Goal: Find specific page/section: Find specific page/section

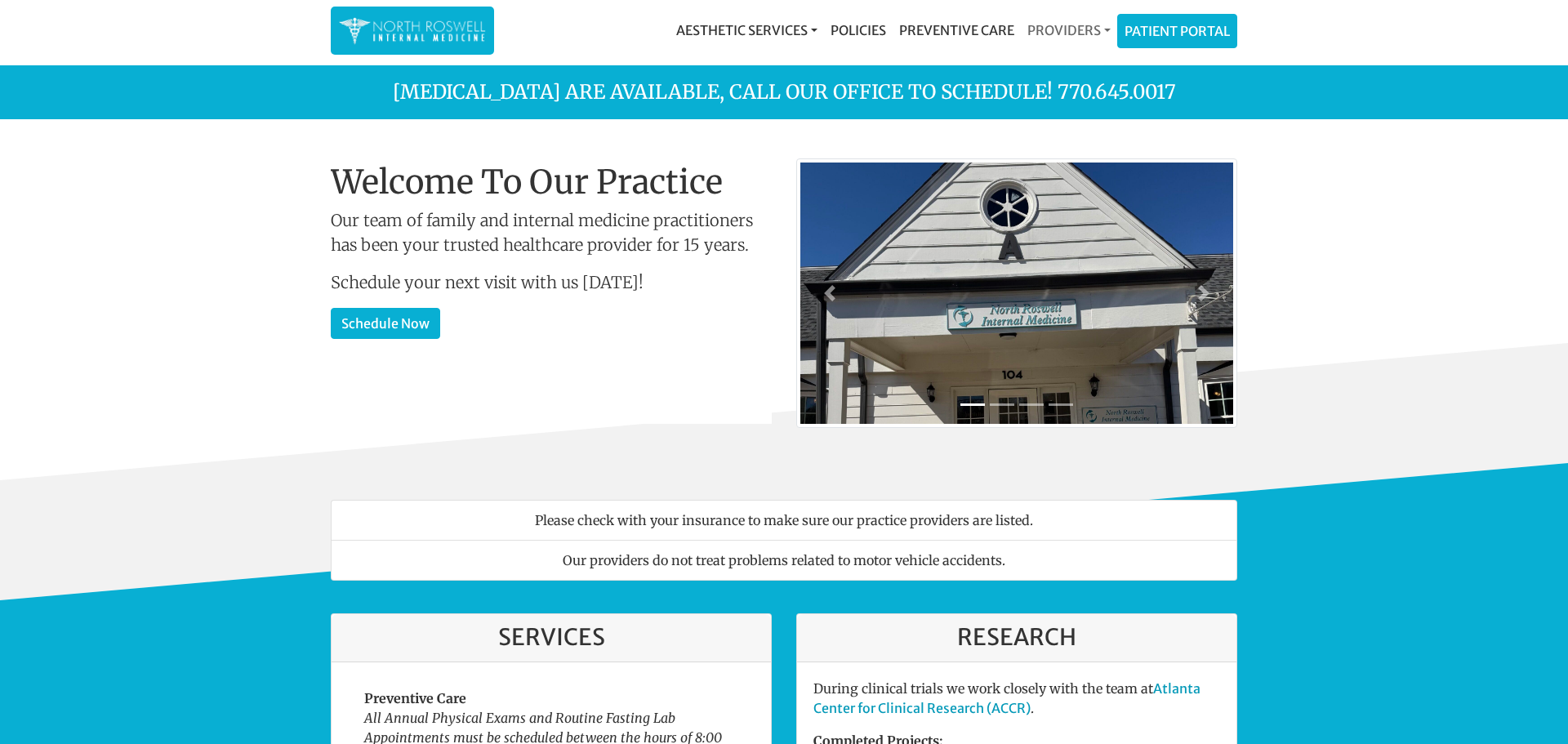
click at [1090, 32] on link "Providers" at bounding box center [1069, 30] width 97 height 32
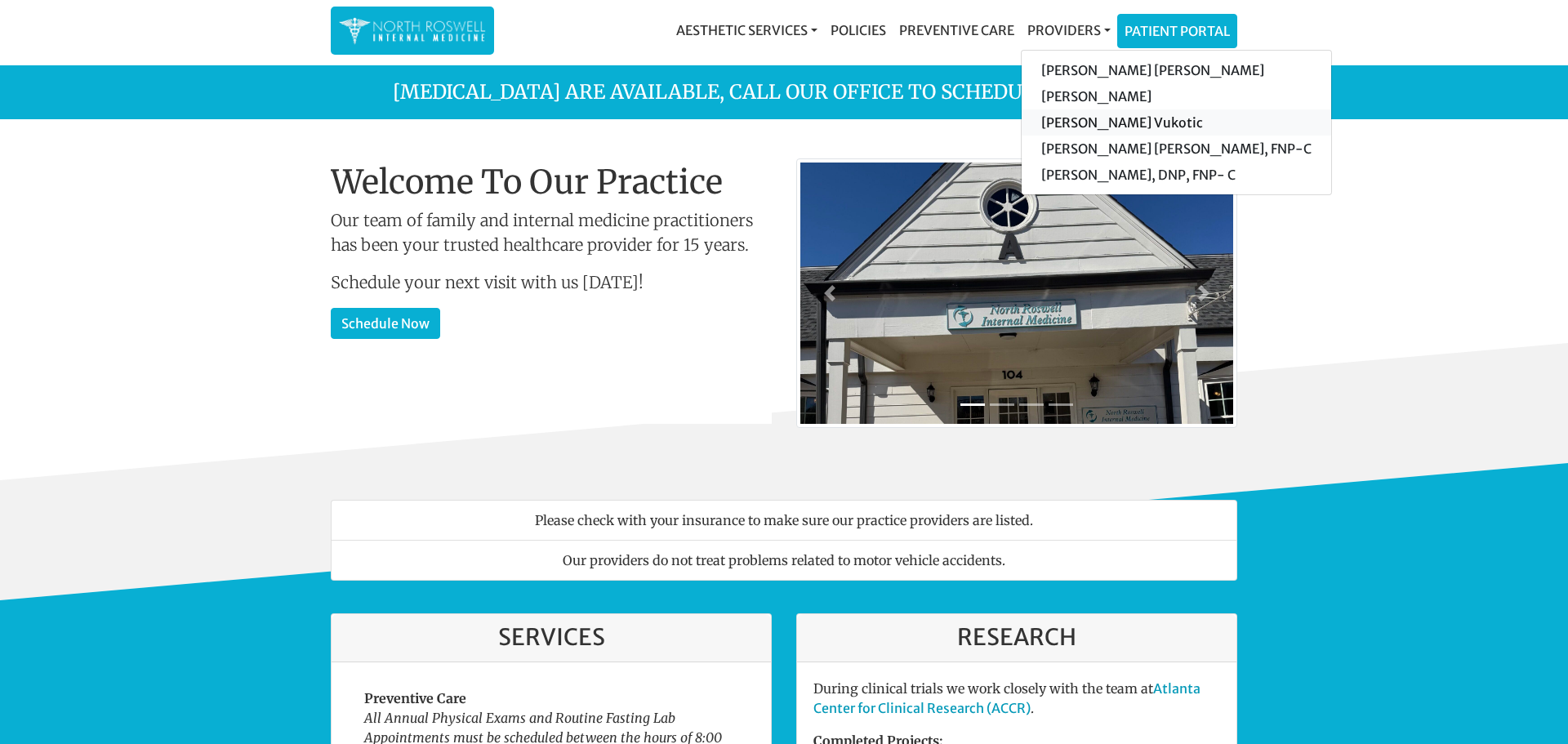
click at [1095, 126] on link "[PERSON_NAME] Vukotic" at bounding box center [1176, 122] width 310 height 27
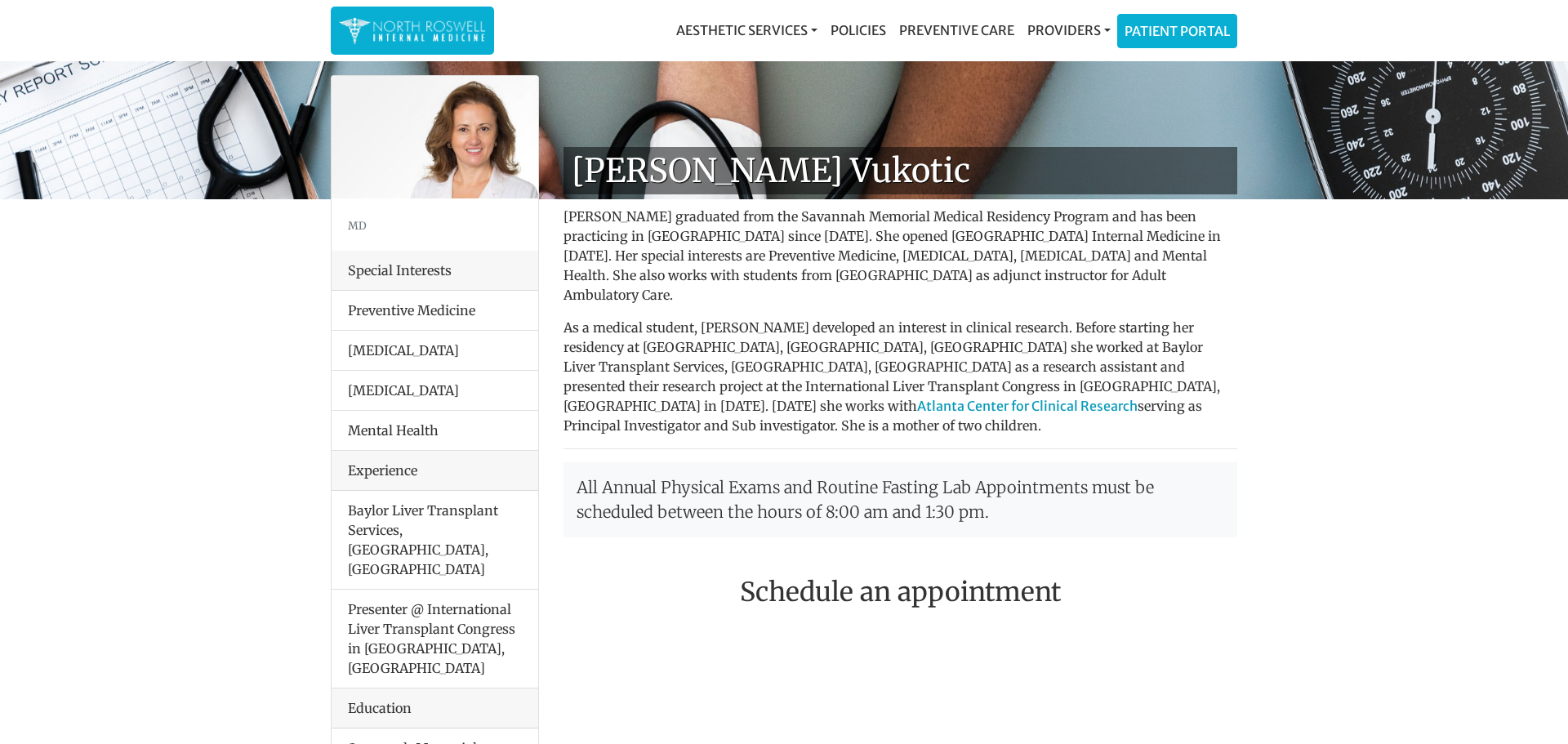
scroll to position [26, 0]
